Goal: Information Seeking & Learning: Learn about a topic

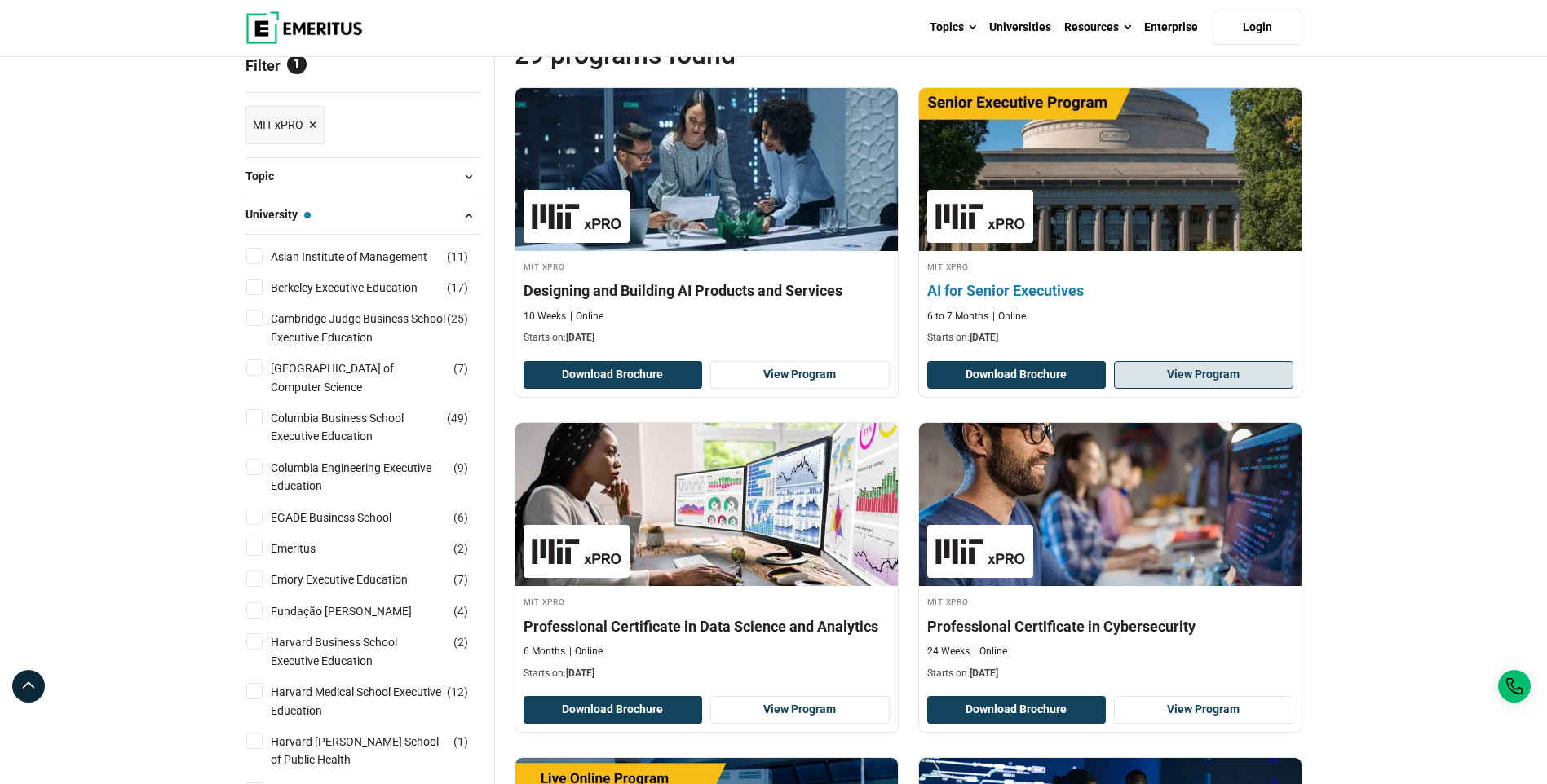
scroll to position [245, 0]
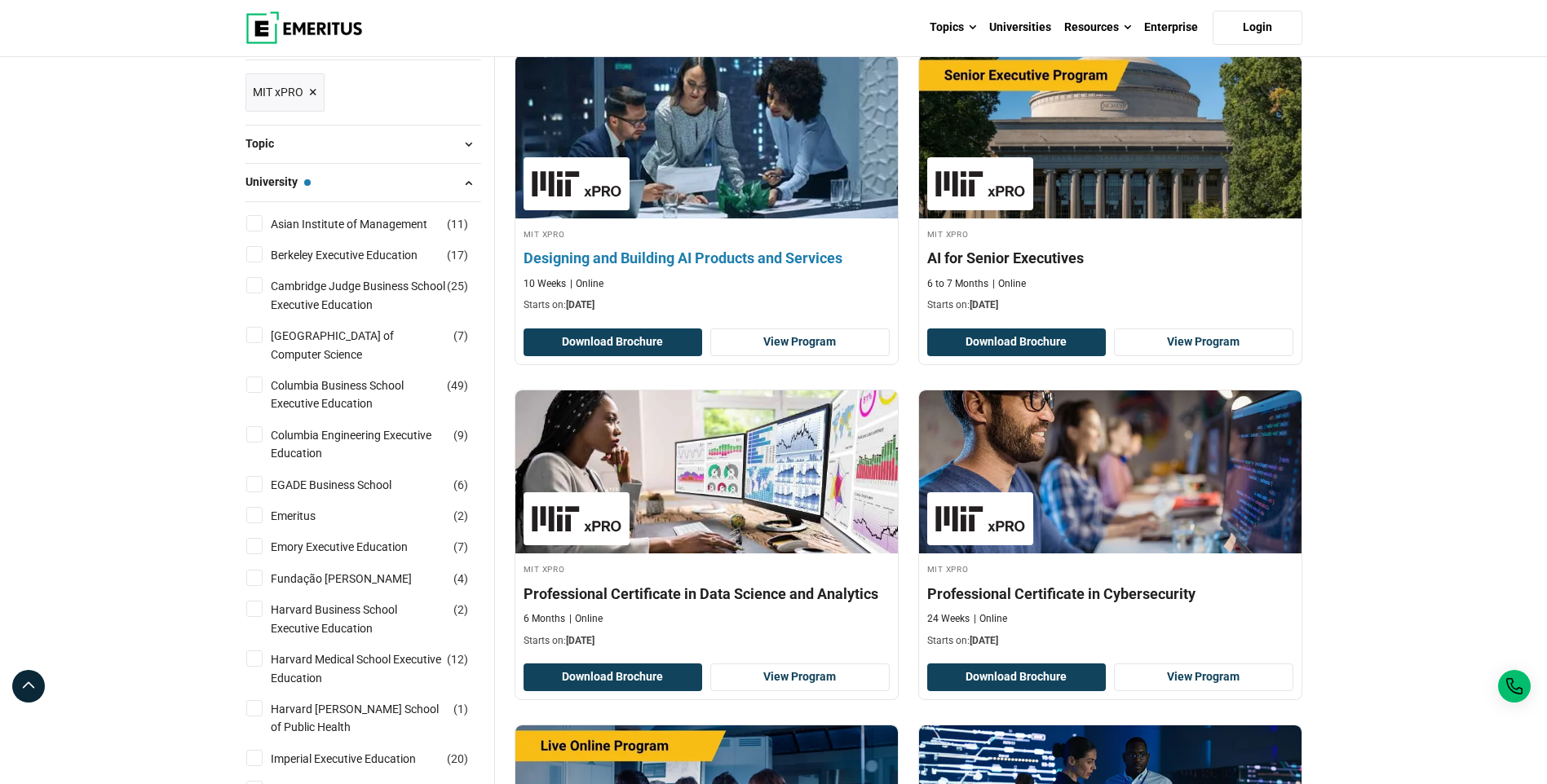
click at [705, 194] on img at bounding box center [706, 137] width 421 height 179
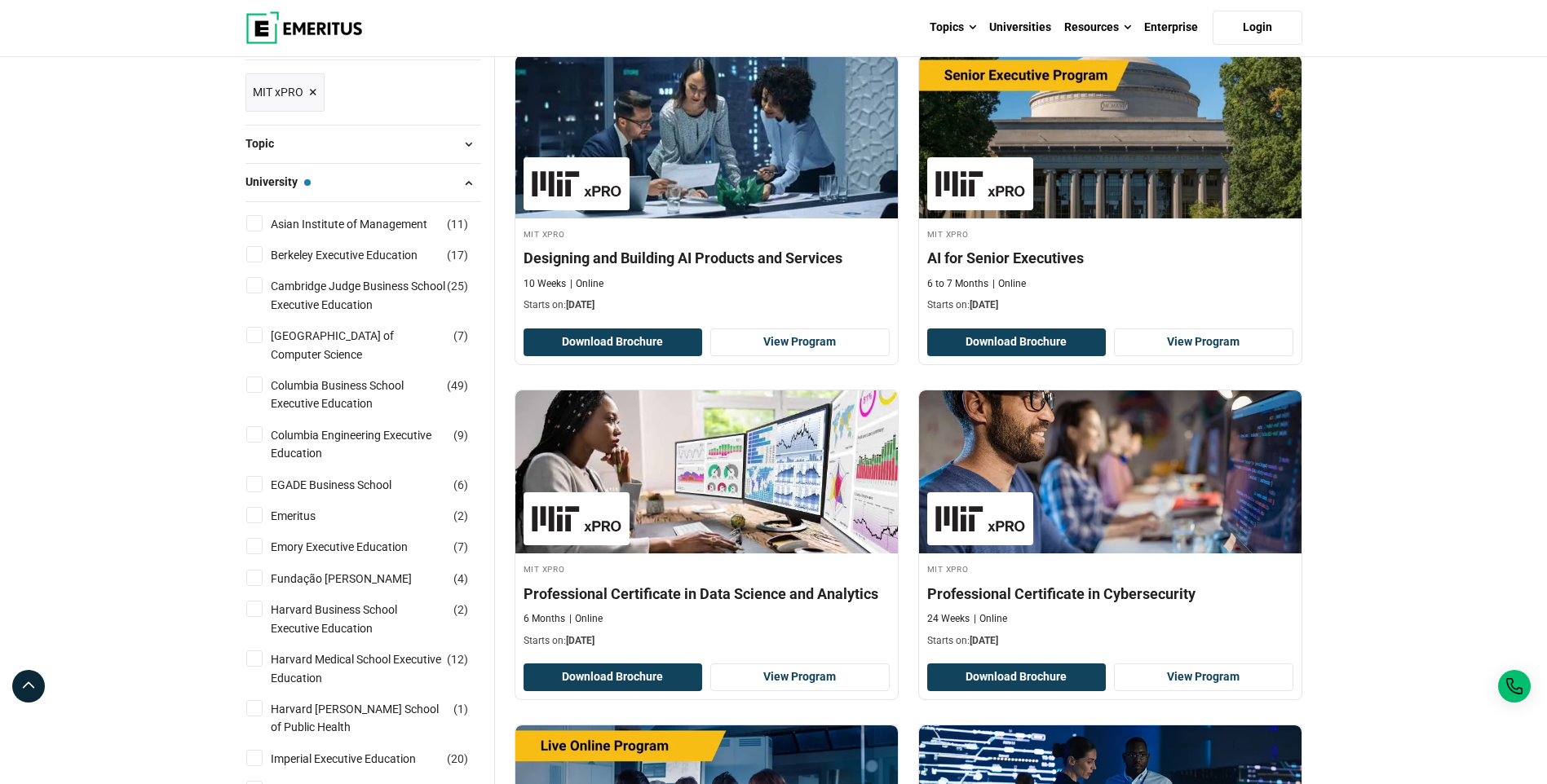
click at [317, 83] on link "MIT xPRO ×" at bounding box center [285, 92] width 79 height 38
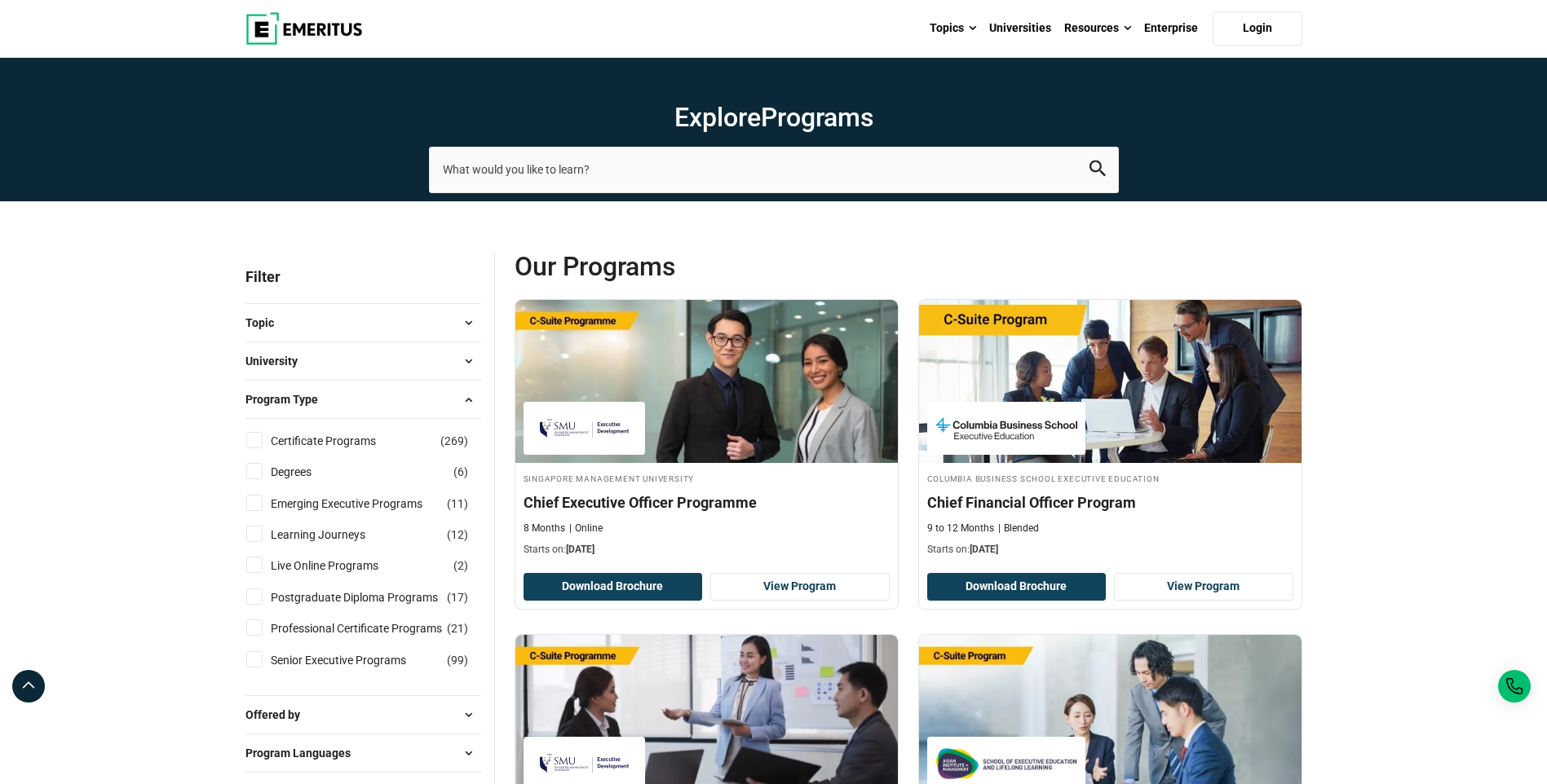
click at [402, 396] on button "Program Type" at bounding box center [363, 399] width 235 height 25
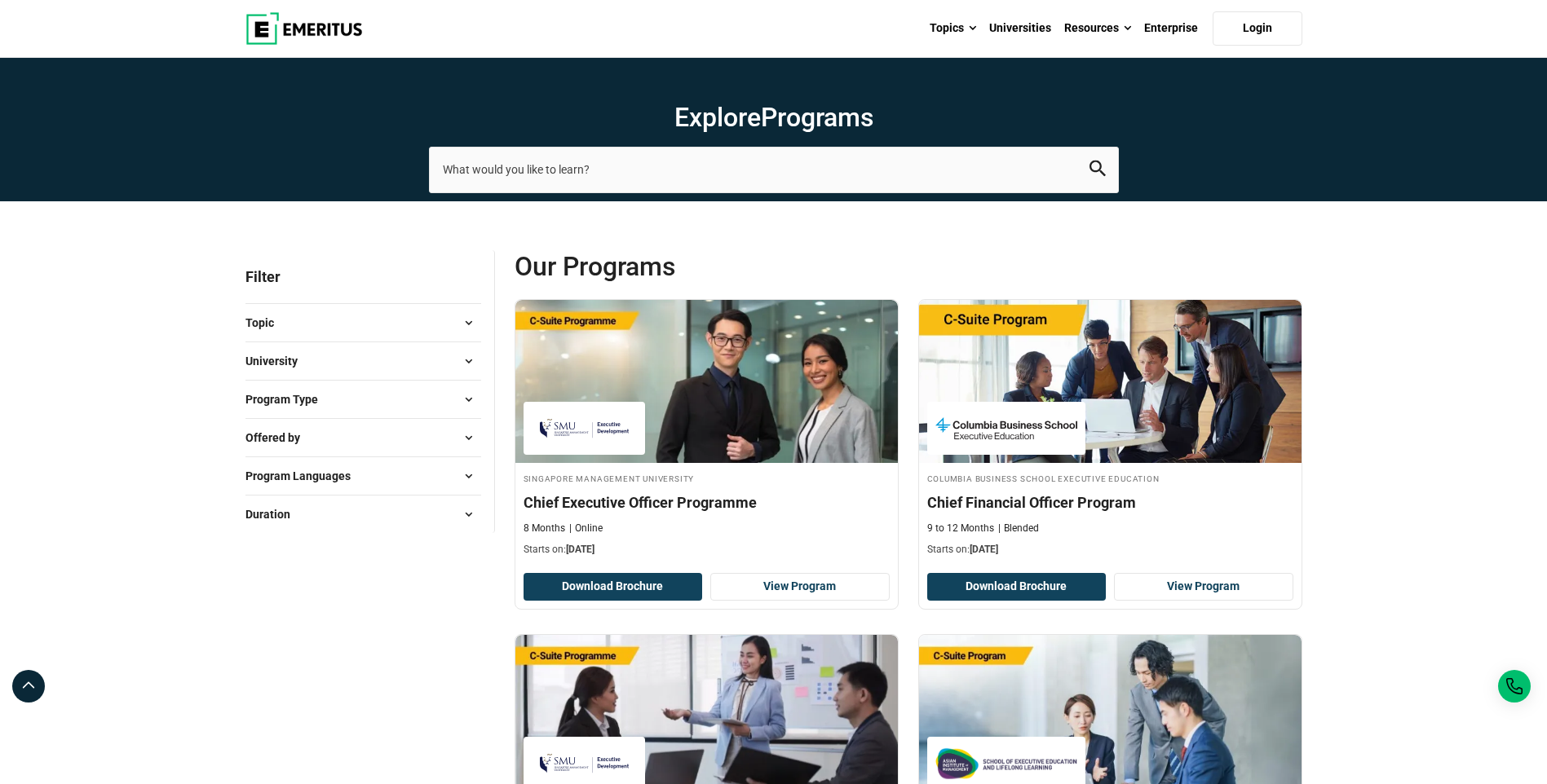
click at [403, 506] on button "Duration" at bounding box center [363, 514] width 235 height 25
click at [419, 484] on button "Program Languages" at bounding box center [363, 476] width 235 height 25
click at [432, 437] on button "Offered by" at bounding box center [363, 437] width 235 height 25
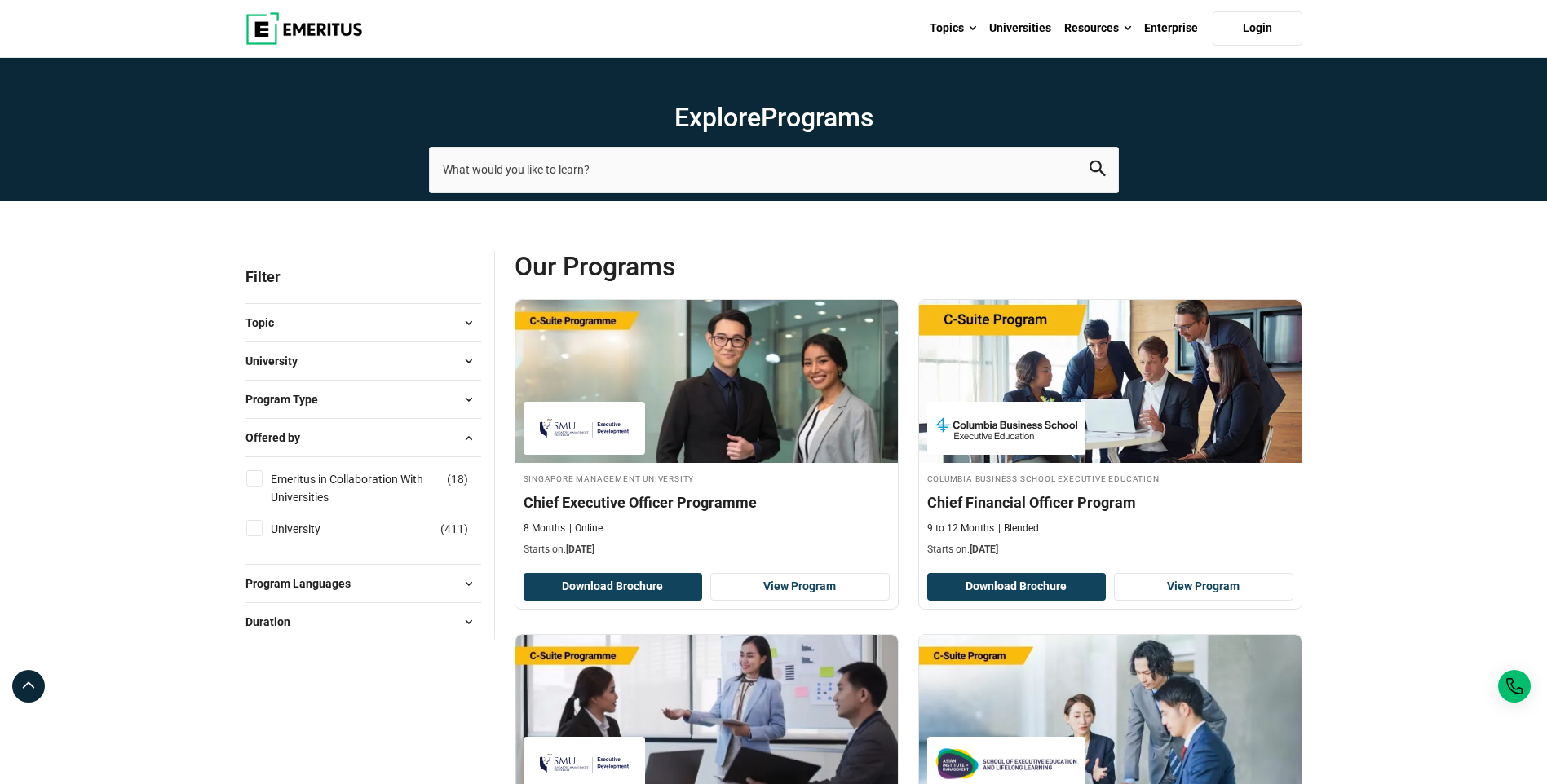
click at [431, 438] on button "Offered by" at bounding box center [363, 437] width 235 height 25
click at [434, 404] on button "Program Type" at bounding box center [363, 399] width 235 height 25
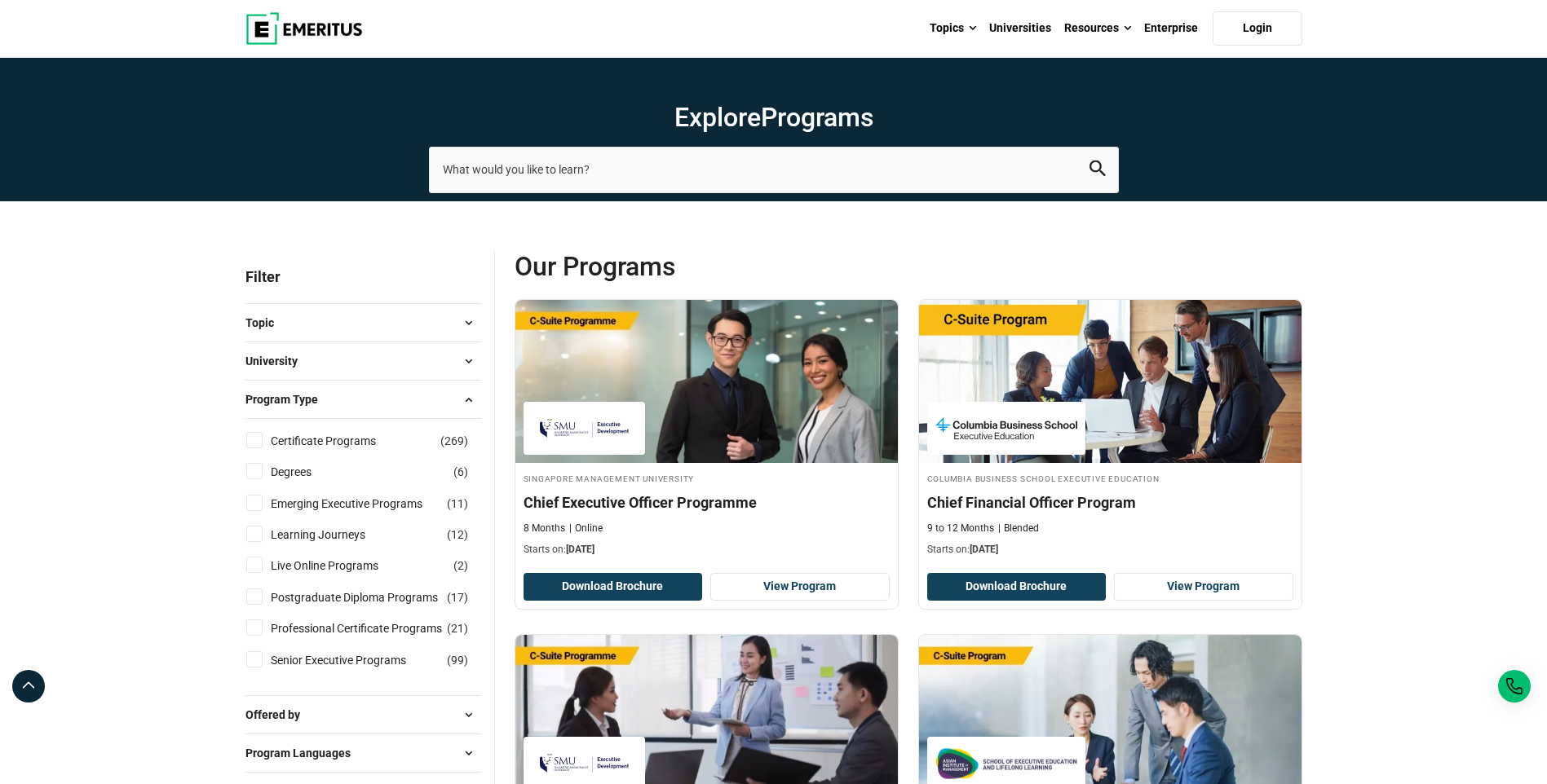
click at [369, 398] on button "Program Type" at bounding box center [363, 399] width 235 height 25
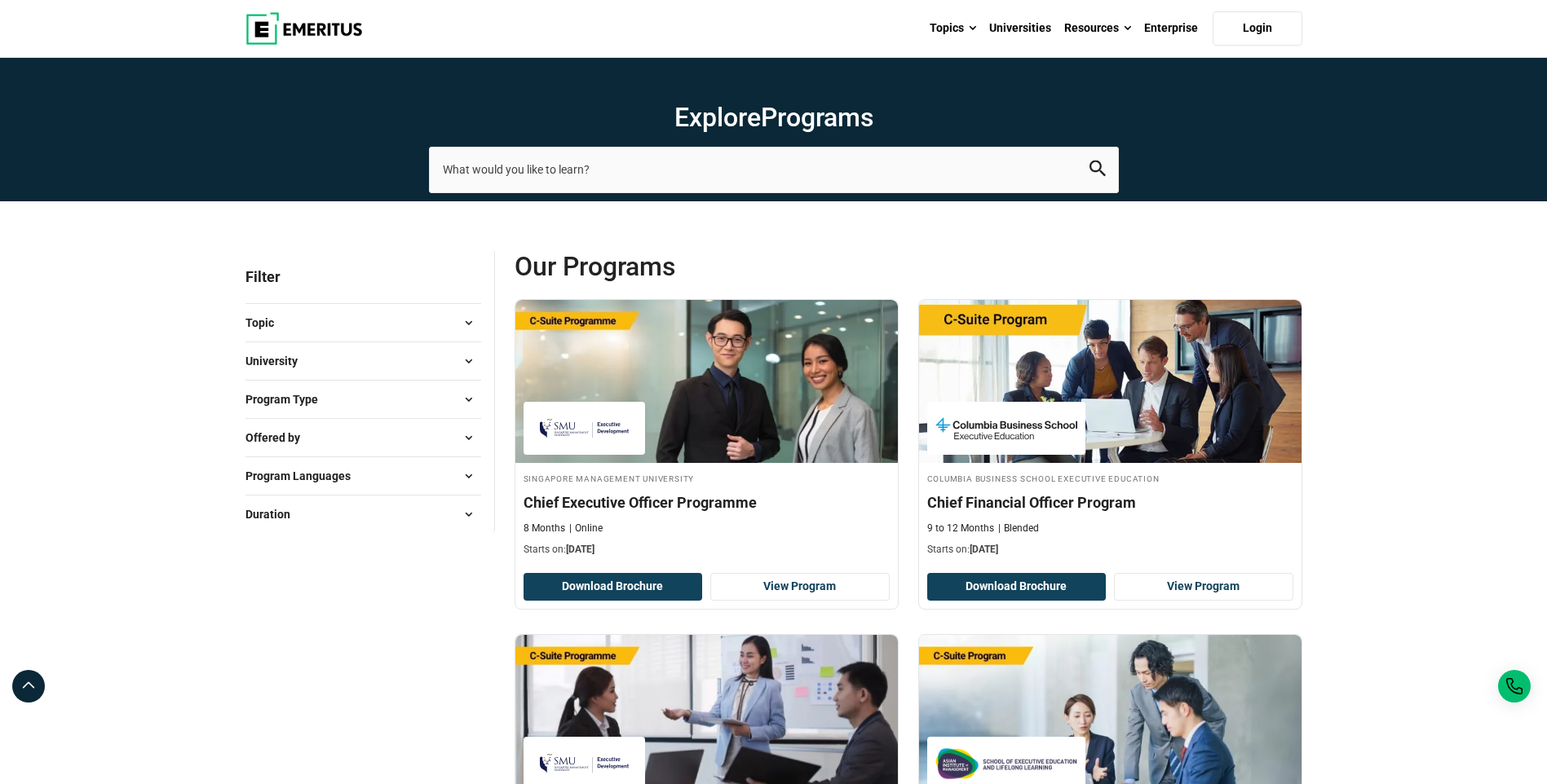
click at [367, 330] on button "Topic" at bounding box center [363, 323] width 235 height 25
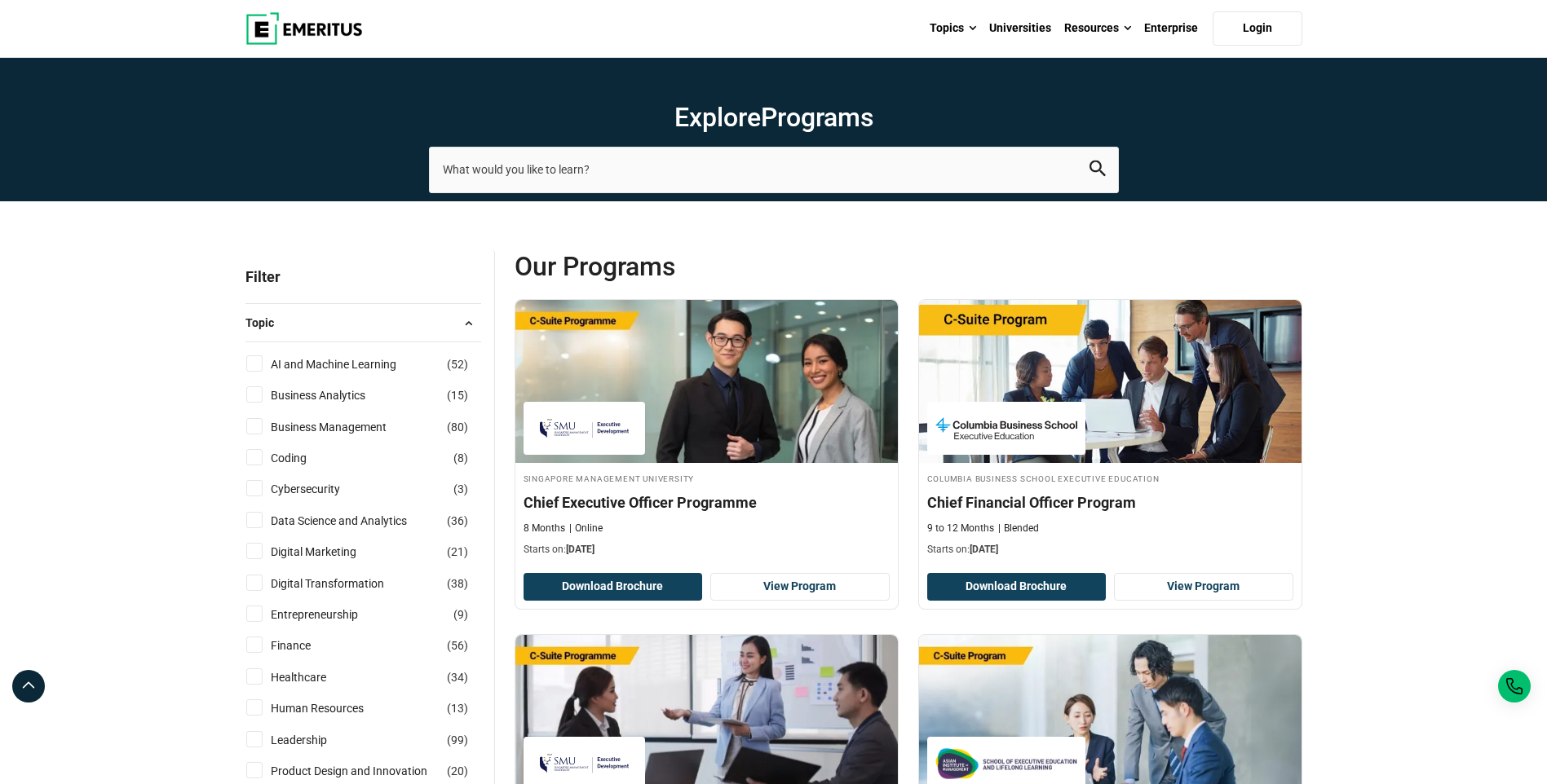
click at [367, 330] on button "Topic" at bounding box center [363, 323] width 235 height 25
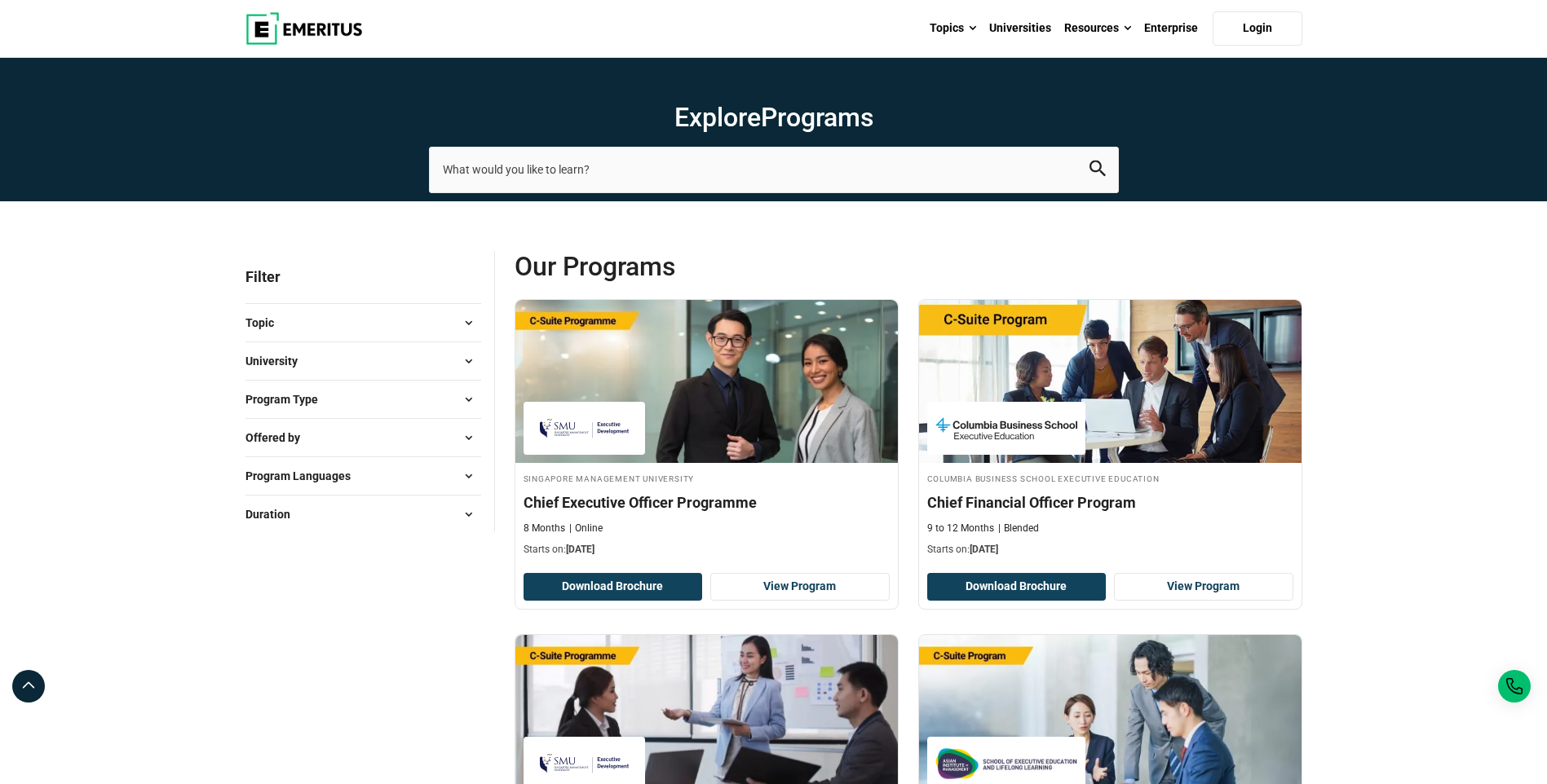
click at [367, 330] on button "Topic" at bounding box center [363, 323] width 235 height 25
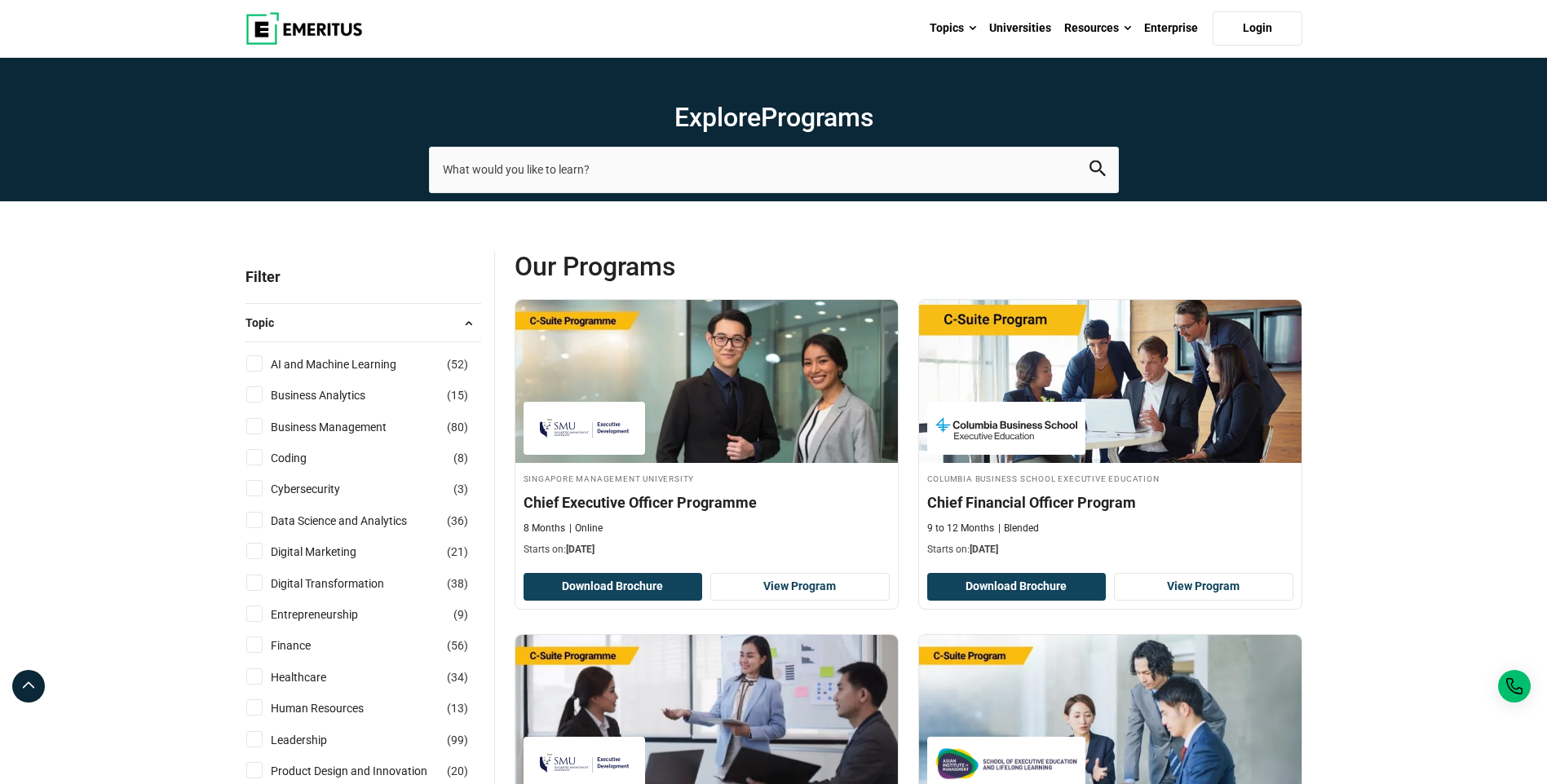
click at [383, 328] on button "Topic" at bounding box center [363, 323] width 235 height 25
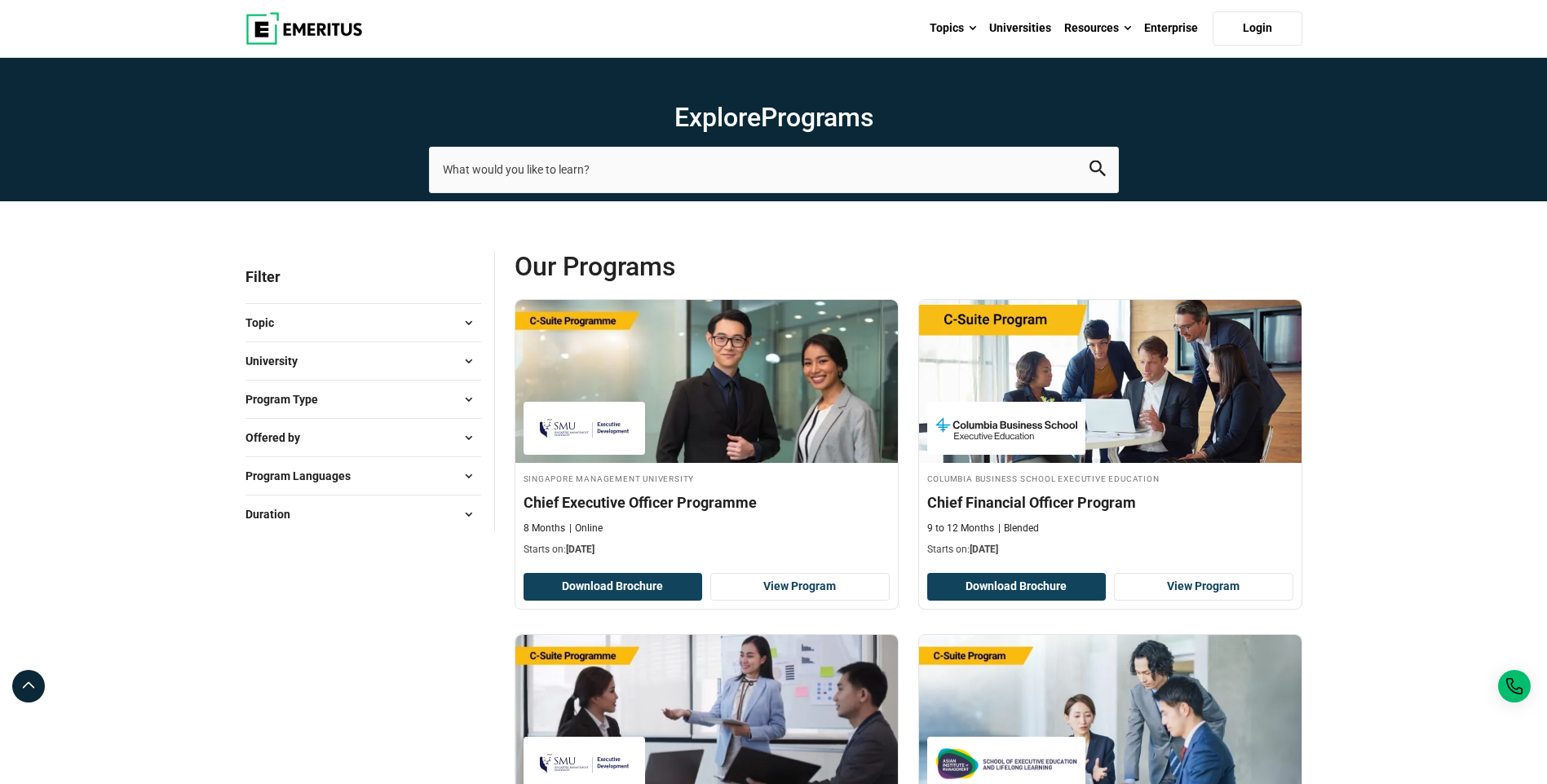
click at [372, 369] on button "University" at bounding box center [363, 361] width 235 height 25
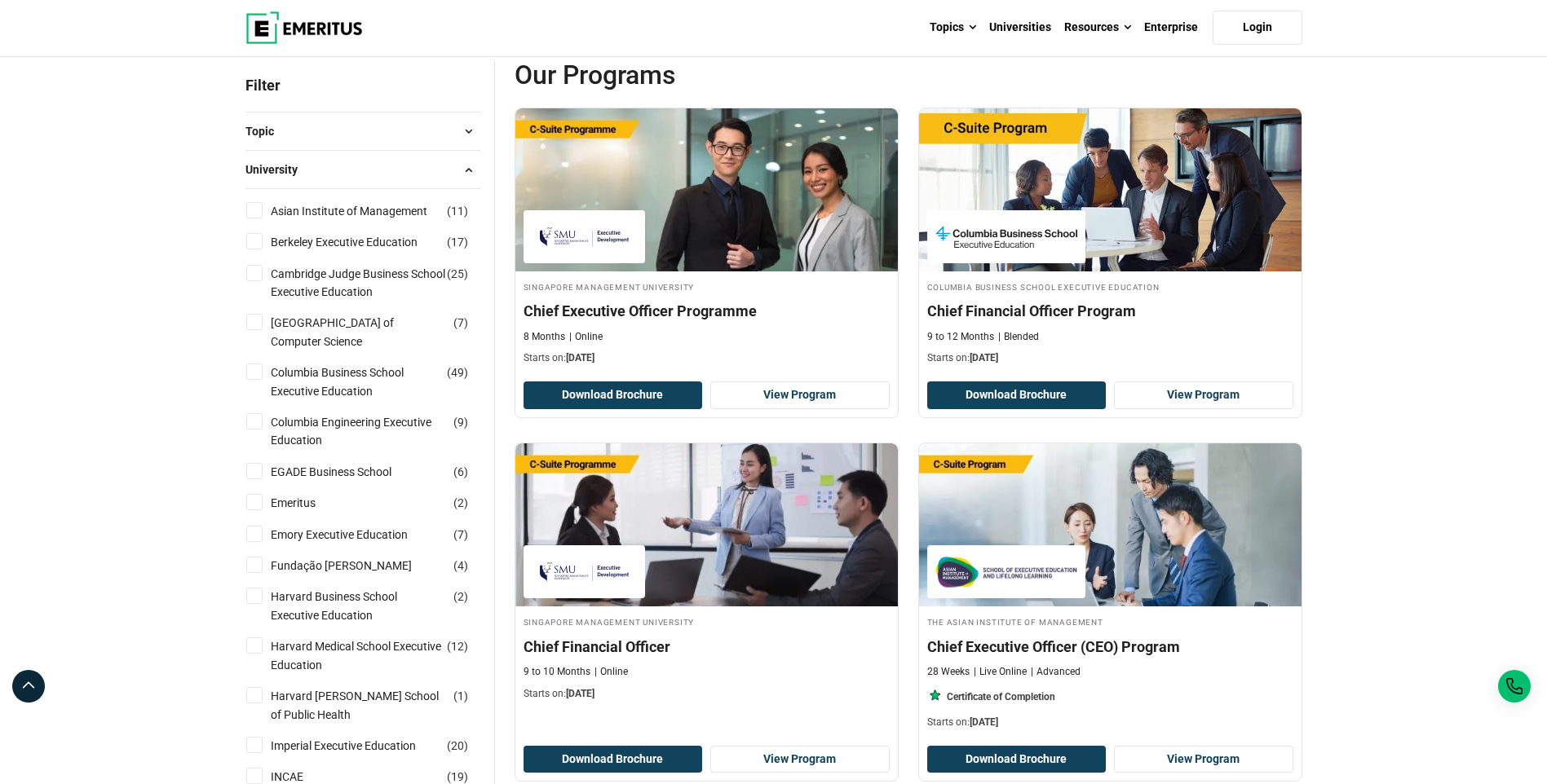
scroll to position [163, 0]
